Goal: Information Seeking & Learning: Learn about a topic

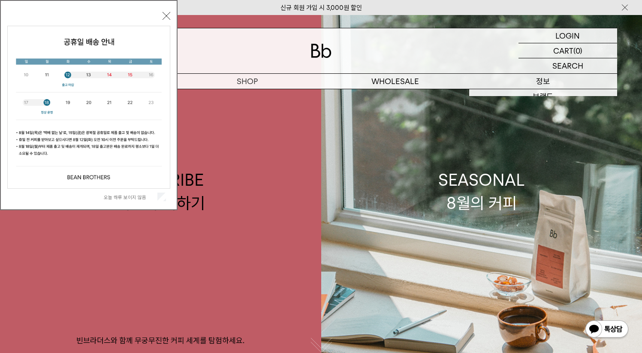
click at [539, 83] on p "정보" at bounding box center [543, 81] width 148 height 15
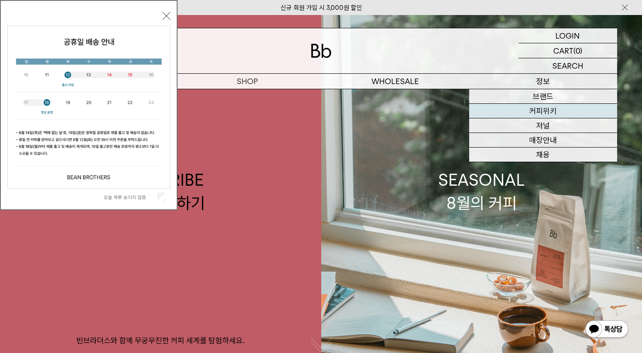
click at [548, 108] on link "커피위키" at bounding box center [543, 111] width 148 height 15
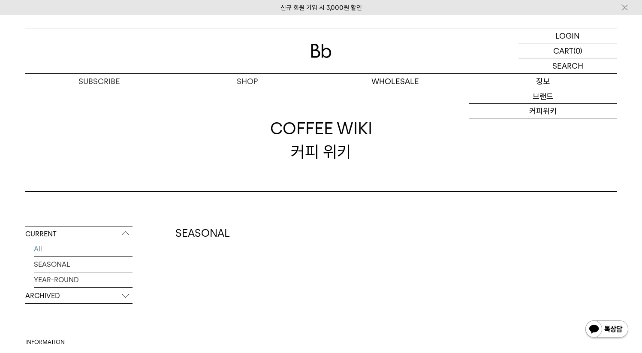
click at [547, 86] on p "정보" at bounding box center [543, 81] width 148 height 15
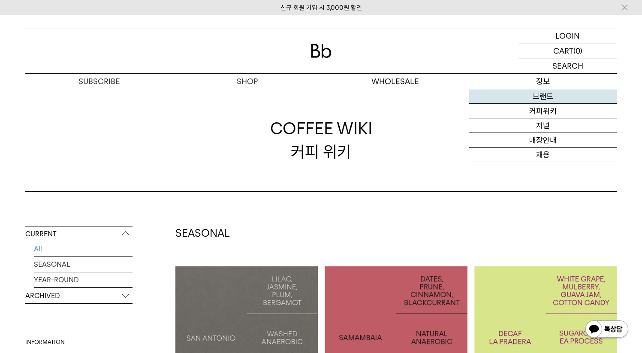
click at [549, 96] on link "브랜드" at bounding box center [543, 96] width 148 height 15
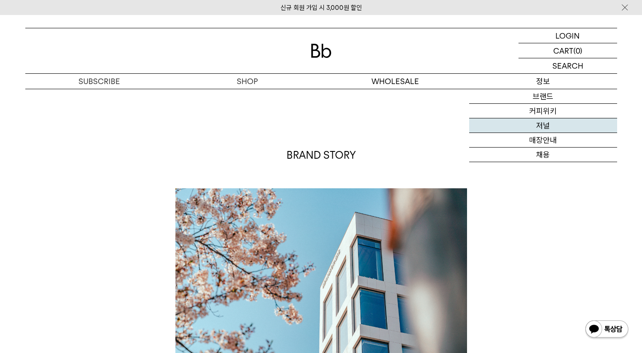
click at [548, 123] on link "저널" at bounding box center [543, 125] width 148 height 15
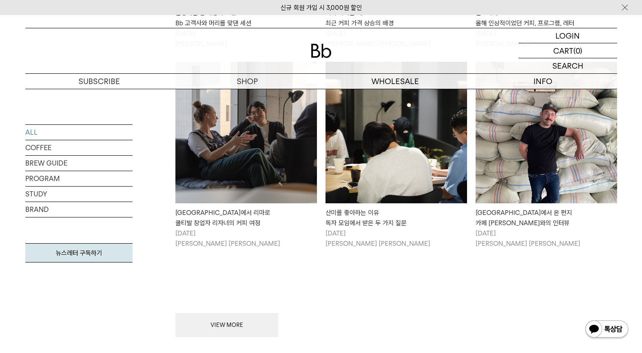
scroll to position [986, 0]
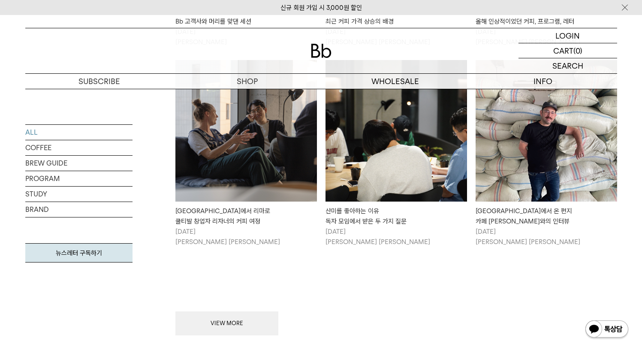
click at [259, 300] on div "VIEW MORE" at bounding box center [396, 297] width 442 height 75
click at [249, 311] on button "VIEW MORE" at bounding box center [226, 323] width 103 height 24
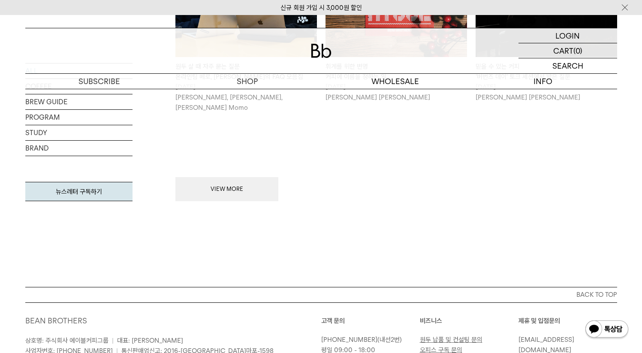
scroll to position [2017, 0]
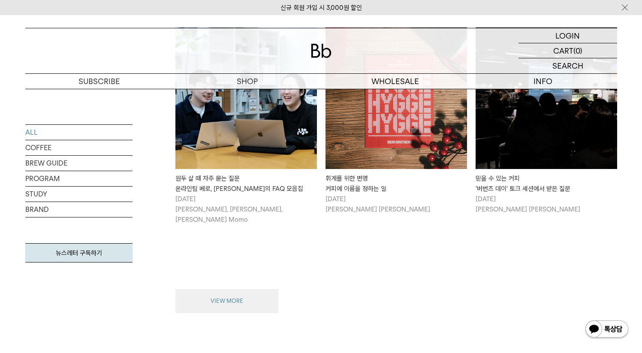
click at [228, 289] on button "VIEW MORE" at bounding box center [226, 301] width 103 height 24
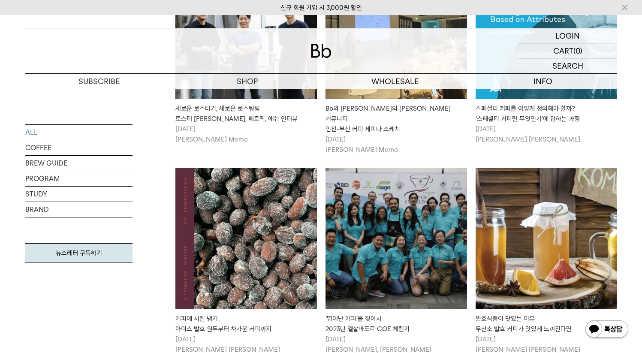
scroll to position [2573, 0]
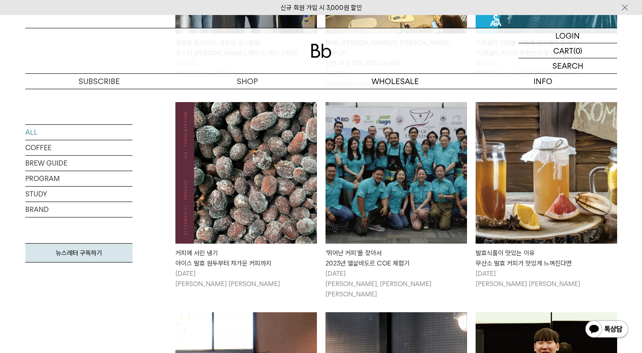
click at [402, 192] on img at bounding box center [395, 172] width 141 height 141
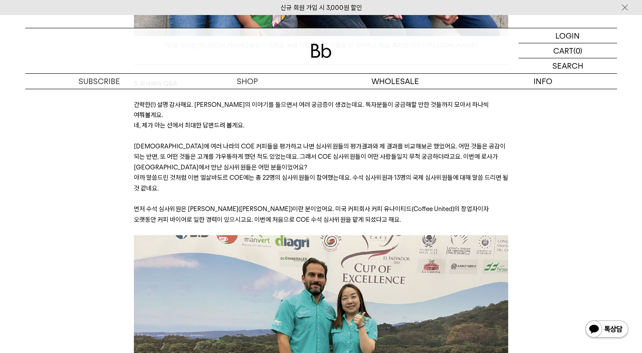
scroll to position [3620, 0]
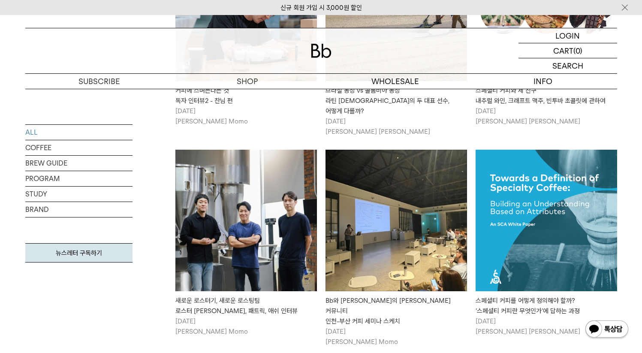
scroll to position [2204, 0]
